Goal: Register for event/course

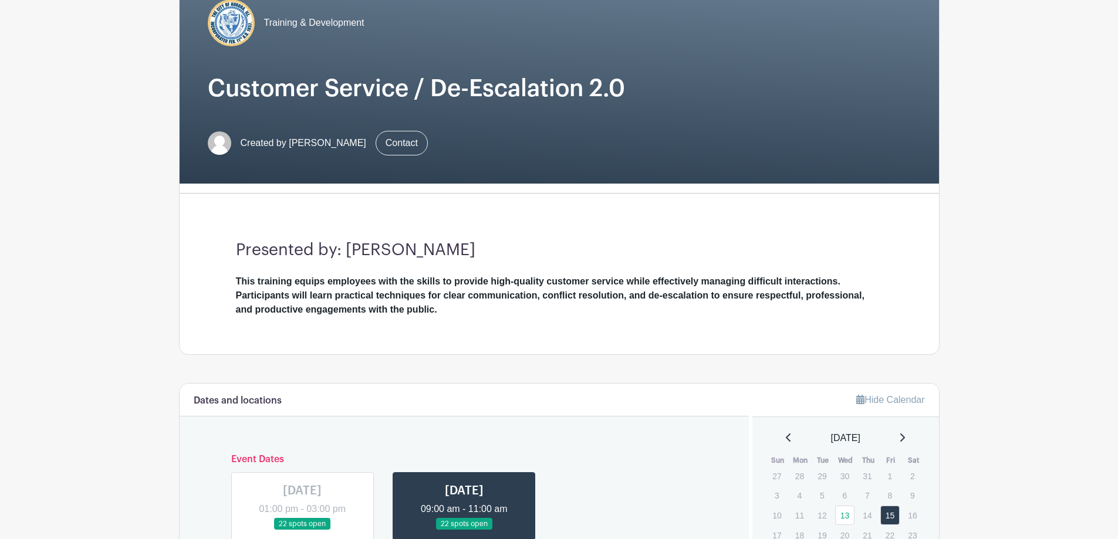
scroll to position [235, 0]
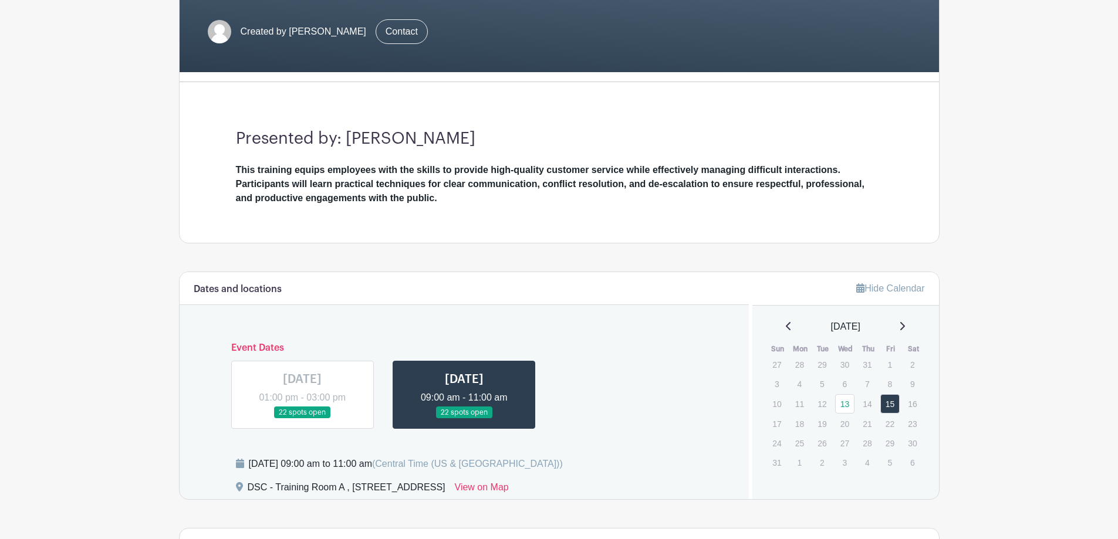
click at [302, 419] on link at bounding box center [302, 419] width 0 height 0
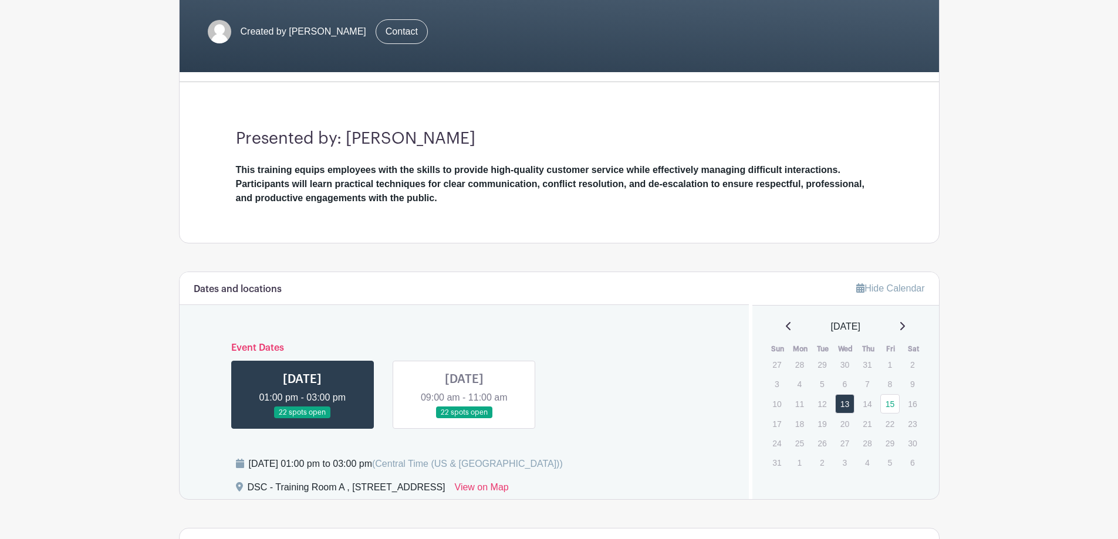
click at [464, 419] on link at bounding box center [464, 419] width 0 height 0
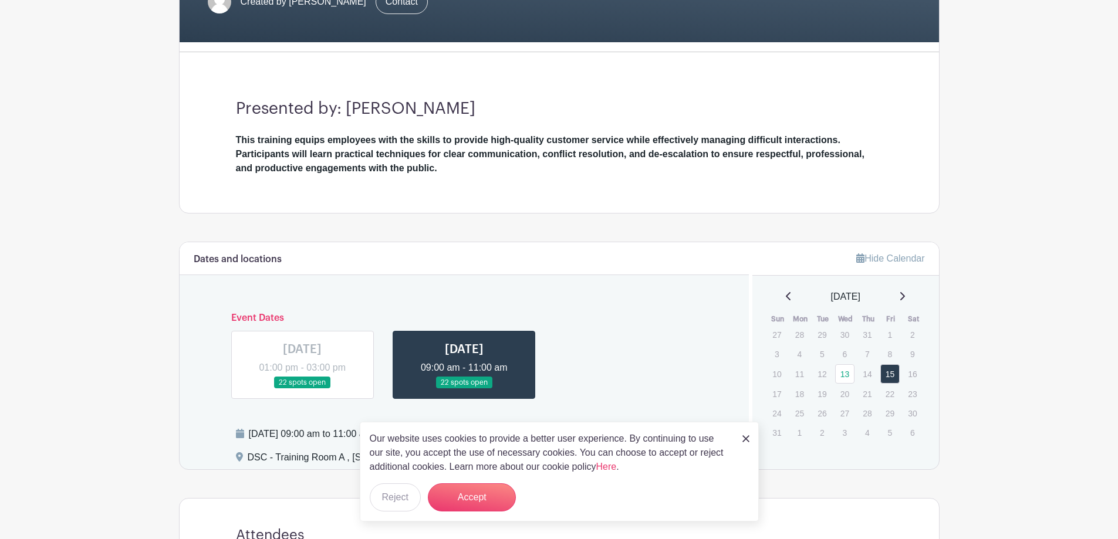
scroll to position [293, 0]
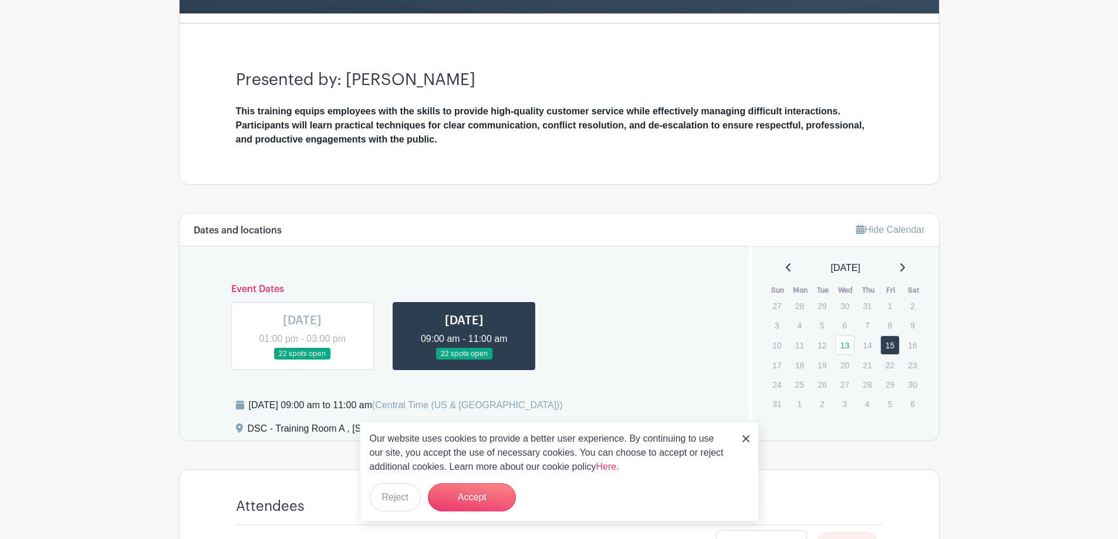
click at [738, 436] on div "Our website uses cookies to provide a better user experience. By continuing to …" at bounding box center [559, 472] width 399 height 100
click at [739, 436] on div "Our website uses cookies to provide a better user experience. By continuing to …" at bounding box center [559, 472] width 399 height 100
click at [747, 436] on img at bounding box center [745, 438] width 7 height 7
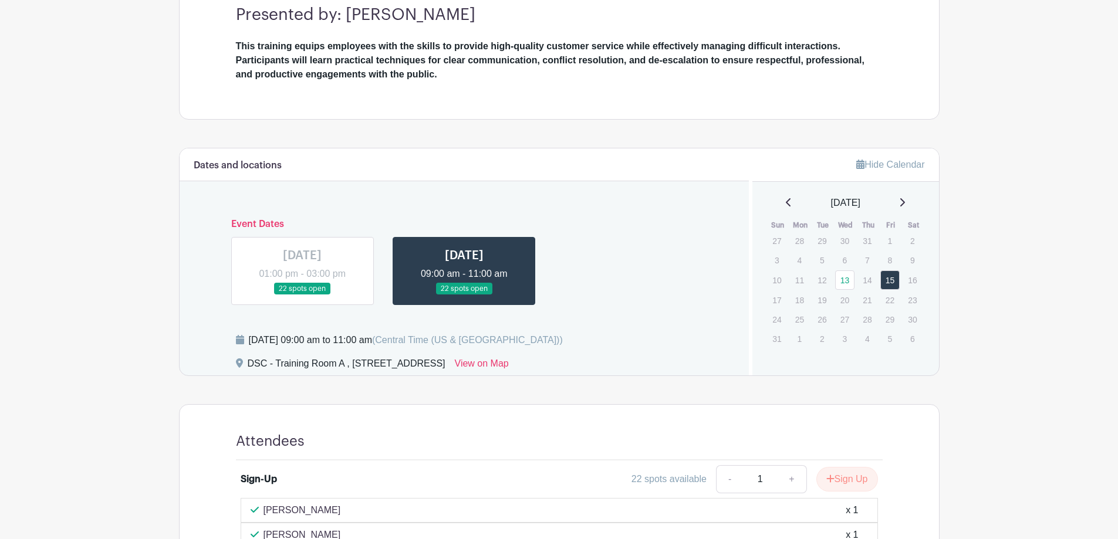
scroll to position [339, 0]
